Goal: Find specific page/section: Find specific page/section

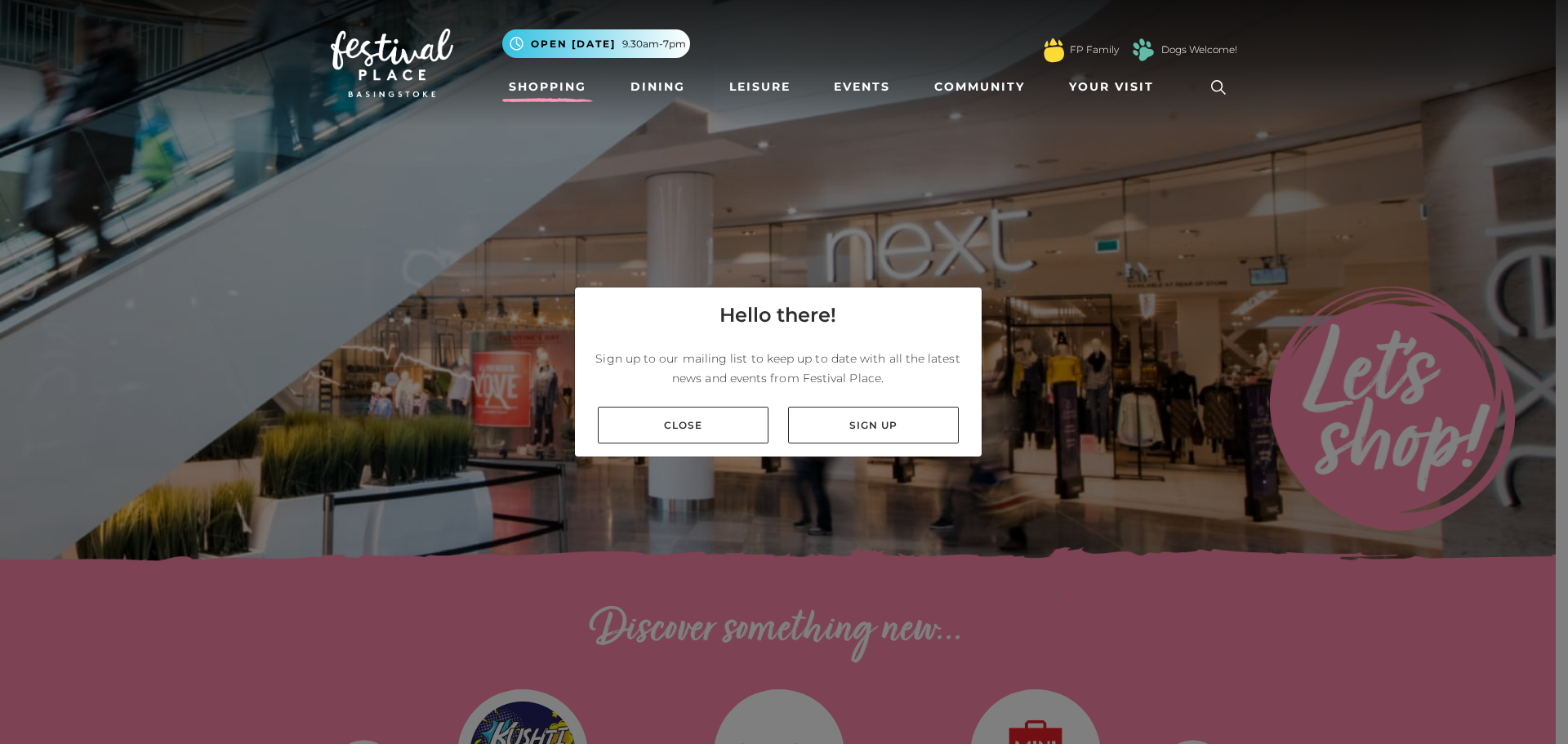
click at [549, 86] on link "Shopping" at bounding box center [547, 87] width 90 height 30
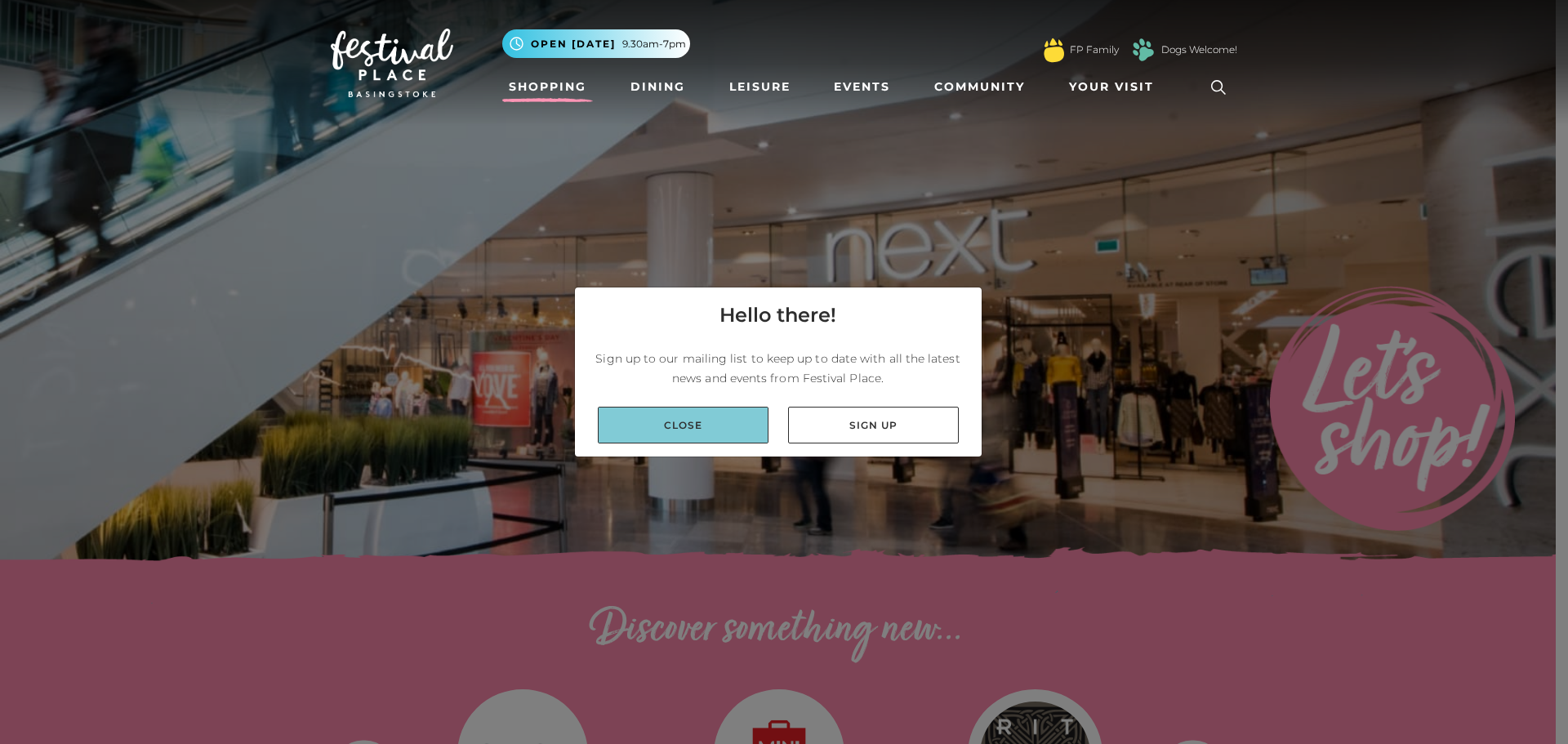
click at [679, 422] on link "Close" at bounding box center [683, 425] width 171 height 37
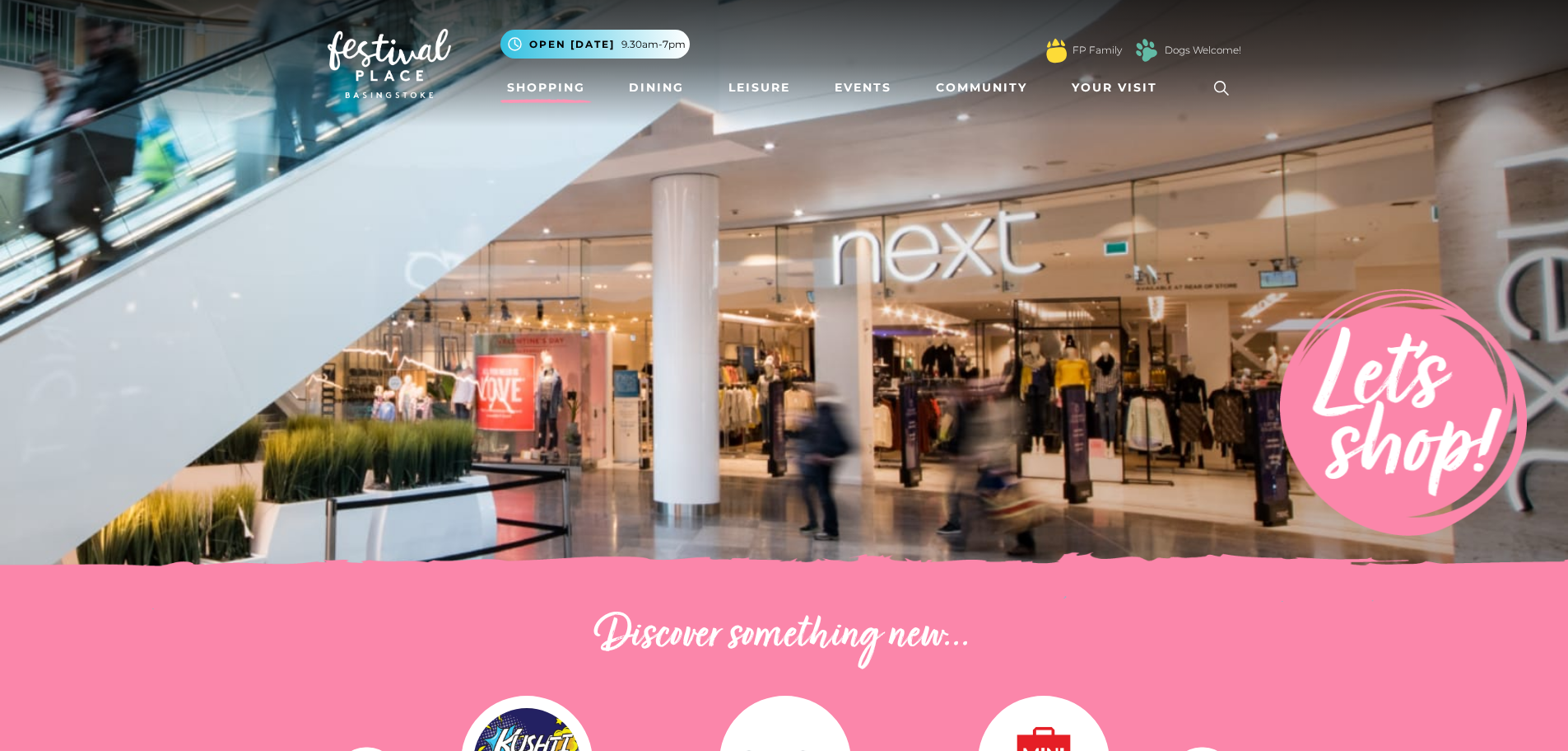
click at [537, 80] on link "Shopping" at bounding box center [546, 87] width 91 height 31
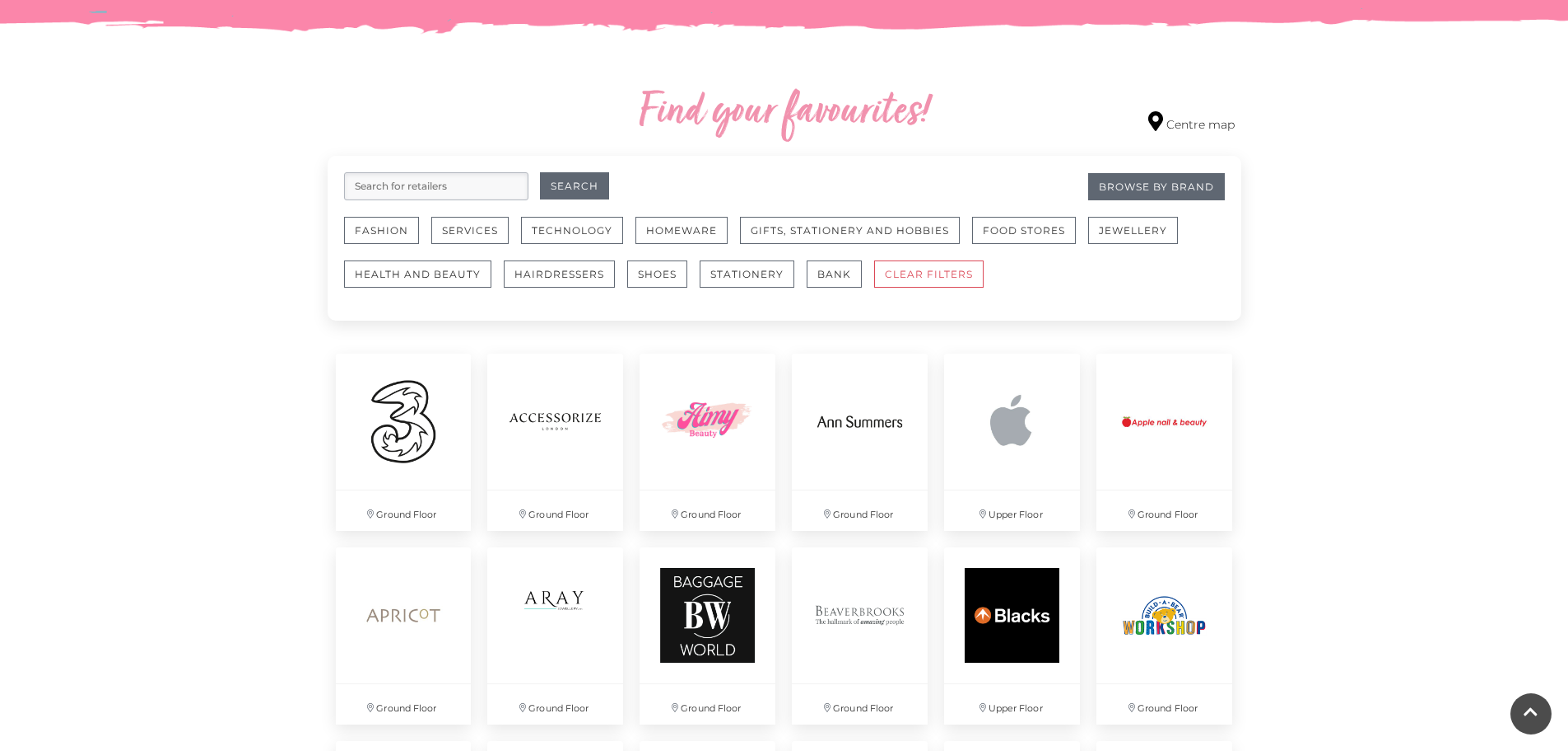
scroll to position [889, 0]
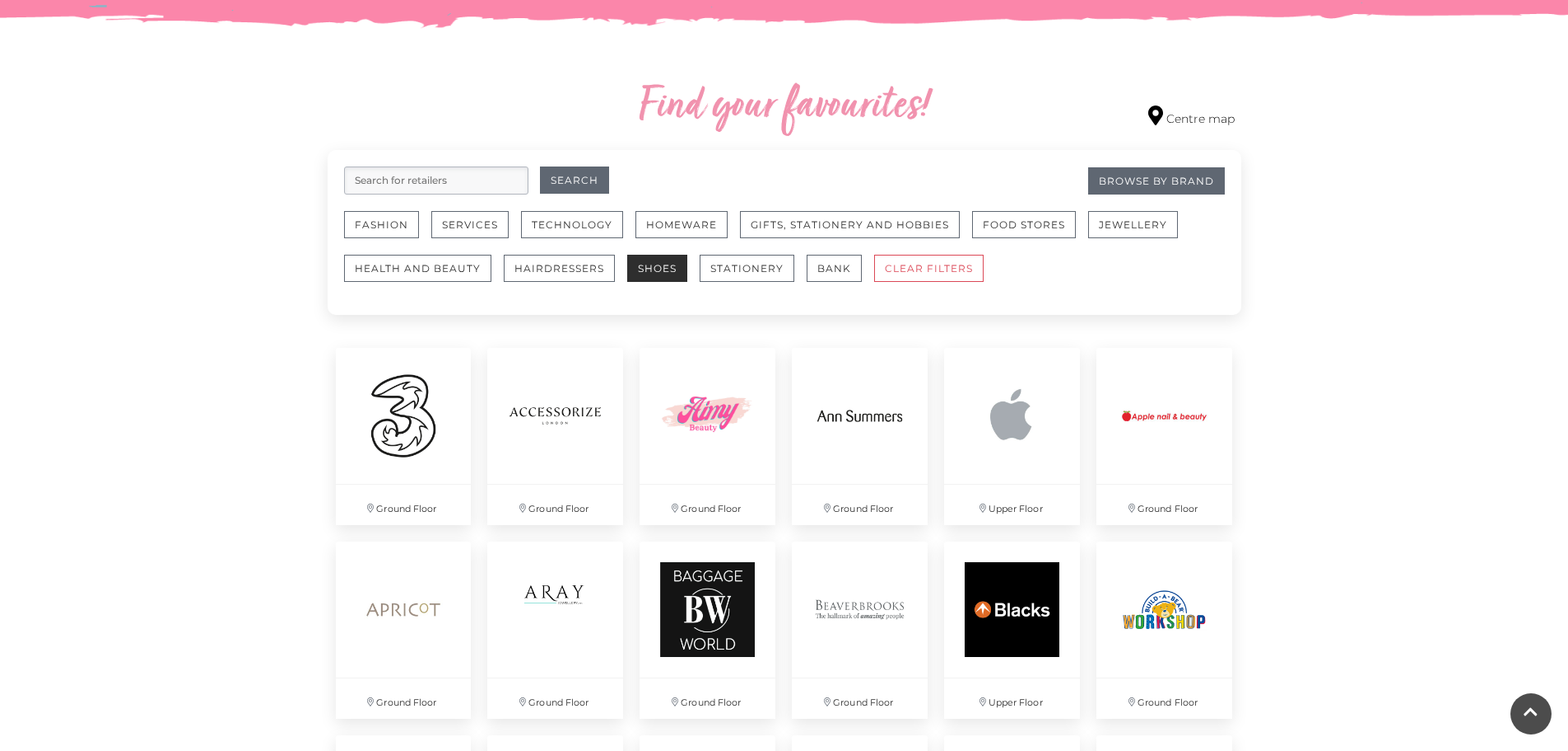
click at [664, 268] on button "Shoes" at bounding box center [658, 268] width 60 height 27
